Goal: Information Seeking & Learning: Learn about a topic

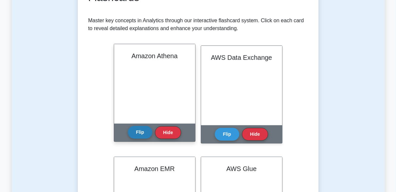
click at [135, 134] on button "Flip" at bounding box center [140, 132] width 24 height 13
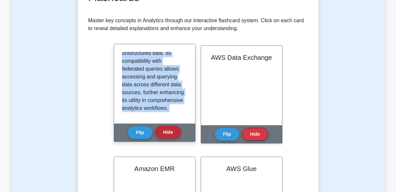
scroll to position [675, 0]
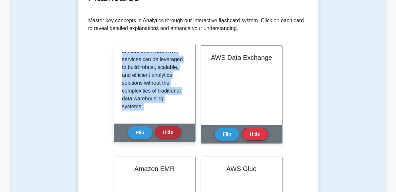
drag, startPoint x: 121, startPoint y: 55, endPoint x: 172, endPoint y: 130, distance: 90.8
click at [172, 130] on div "Amazon Athena Amazon Athena is an interactive, serverless query service provide…" at bounding box center [155, 93] width 82 height 98
copy div "Amazon Athena is an interactive, serverless query service provided by AWS, desi…"
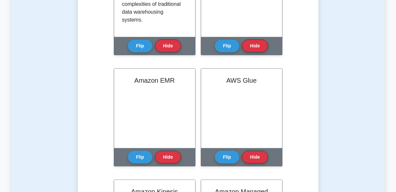
scroll to position [232, 0]
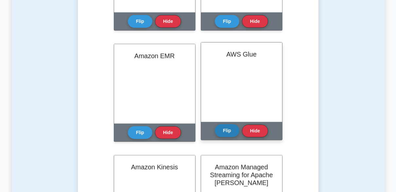
click at [226, 135] on button "Flip" at bounding box center [227, 130] width 24 height 13
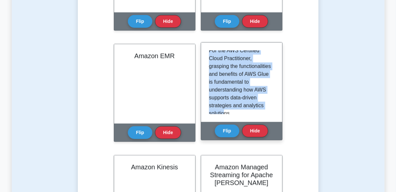
scroll to position [678, 0]
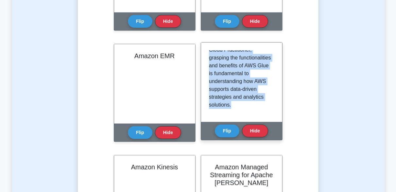
drag, startPoint x: 209, startPoint y: 54, endPoint x: 234, endPoint y: 112, distance: 63.6
click at [234, 112] on div "AWS Glue is a fully managed extract, transform, and load (ETL) service provided…" at bounding box center [241, 82] width 65 height 64
copy div "AWS Glue is a fully managed extract, transform, and load (ETL) service provided…"
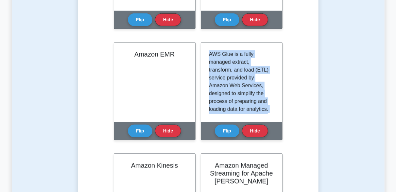
scroll to position [234, 0]
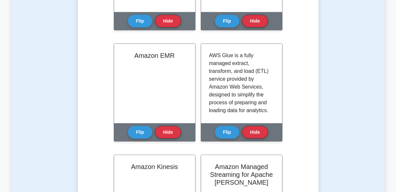
click at [341, 84] on div "Test Flashcards Learn Analytics (CCP) with Interactive Flashcards Master key co…" at bounding box center [198, 165] width 372 height 698
